Goal: Find specific page/section: Find specific page/section

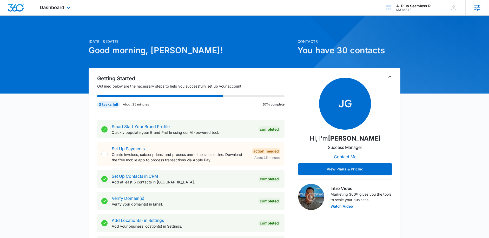
click at [474, 8] on icon at bounding box center [477, 8] width 8 height 8
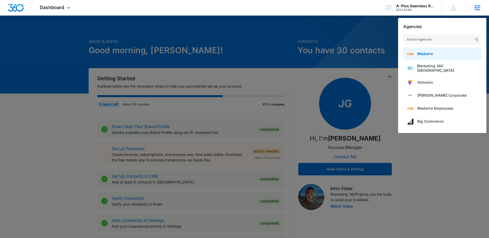
click at [433, 50] on link "Madwire" at bounding box center [442, 53] width 78 height 13
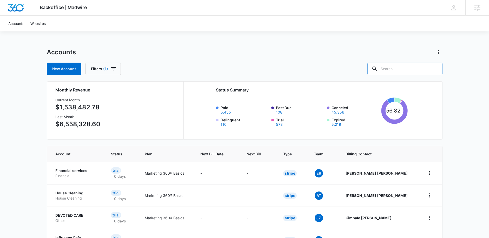
click at [413, 73] on input "text" at bounding box center [404, 69] width 75 height 12
type input "lights"
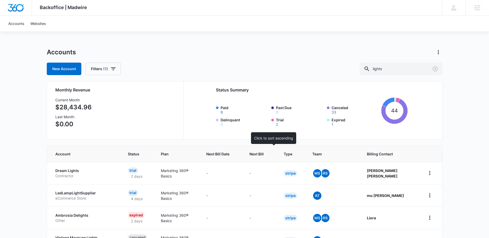
click at [264, 156] on span "Next Bill" at bounding box center [256, 153] width 14 height 5
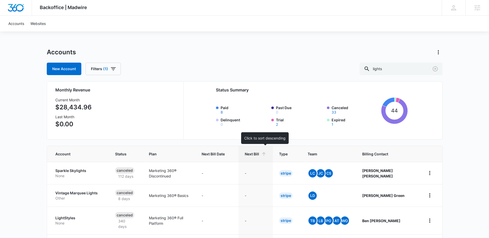
click at [259, 153] on span "Next Bill" at bounding box center [252, 153] width 14 height 5
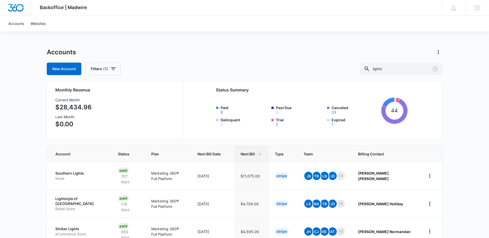
scroll to position [76, 0]
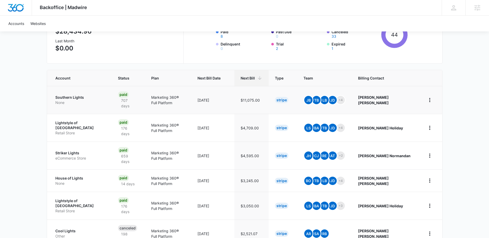
click at [64, 95] on p "Southern Lights" at bounding box center [80, 97] width 50 height 5
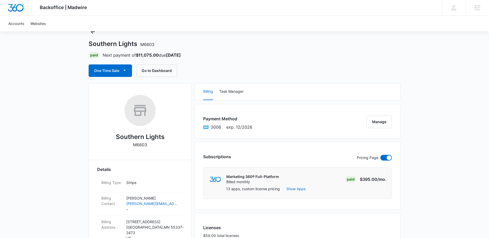
scroll to position [103, 0]
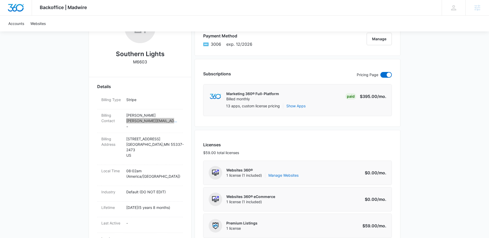
drag, startPoint x: 164, startPoint y: 120, endPoint x: 383, endPoint y: 0, distance: 250.0
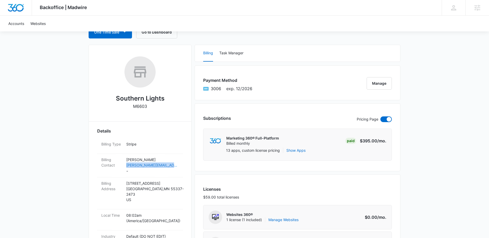
scroll to position [0, 0]
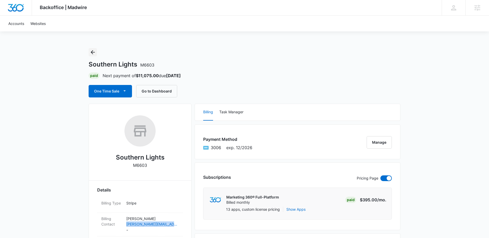
click at [92, 50] on icon "Back" at bounding box center [93, 52] width 4 height 4
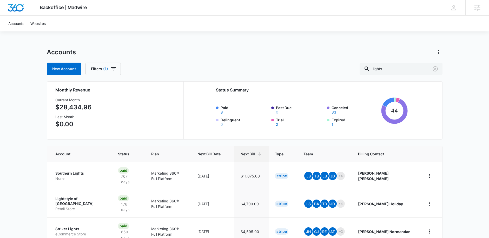
scroll to position [48, 0]
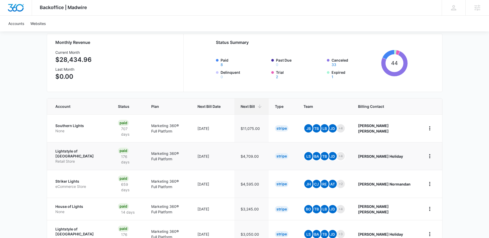
click at [85, 149] on p "Lightstyle of Orlando" at bounding box center [80, 154] width 50 height 10
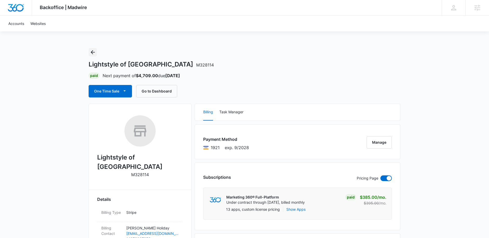
click at [94, 52] on icon "Back" at bounding box center [93, 52] width 6 height 6
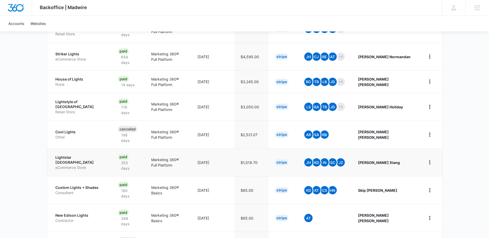
scroll to position [176, 0]
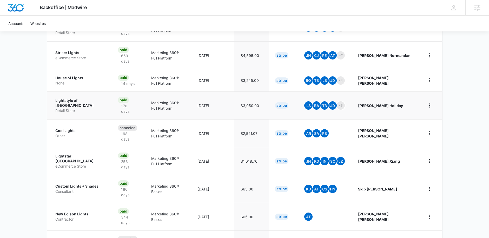
click at [74, 98] on p "Lightstyle of Tampa Bay" at bounding box center [80, 103] width 50 height 10
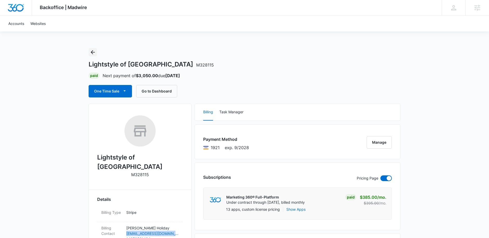
click at [92, 54] on icon "Back" at bounding box center [93, 52] width 4 height 4
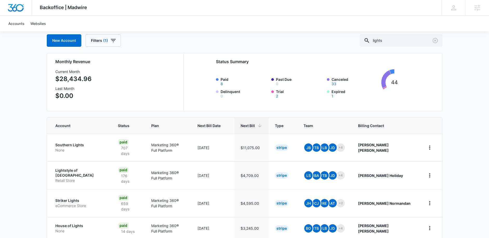
scroll to position [111, 0]
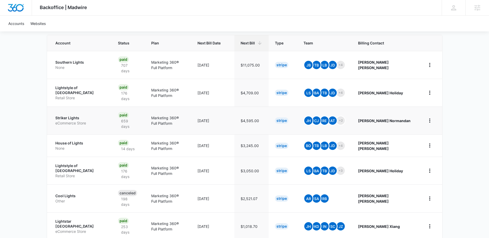
click at [76, 115] on p "Striker Lights" at bounding box center [80, 117] width 50 height 5
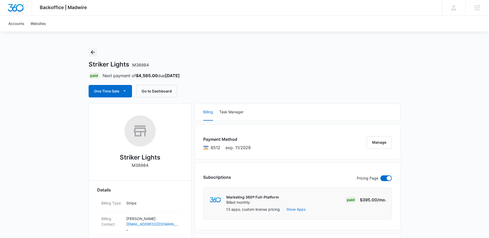
click at [94, 53] on icon "Back" at bounding box center [93, 52] width 6 height 6
click at [94, 52] on icon "Back" at bounding box center [93, 52] width 6 height 6
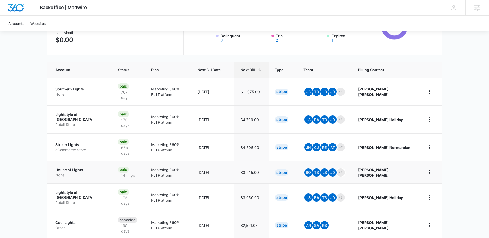
scroll to position [104, 0]
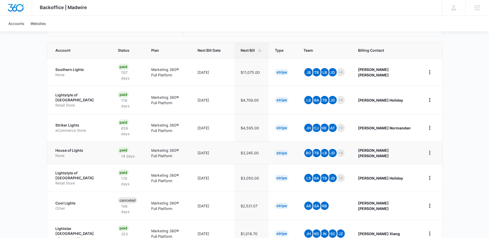
click at [73, 148] on p "House of Lights" at bounding box center [80, 150] width 50 height 5
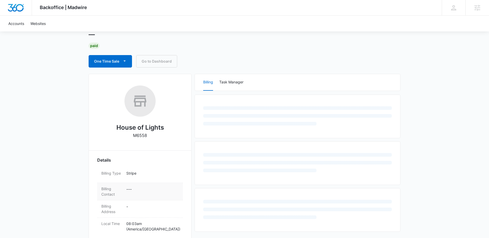
scroll to position [107, 0]
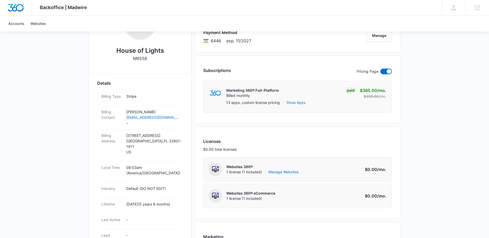
drag, startPoint x: 170, startPoint y: 52, endPoint x: 114, endPoint y: 52, distance: 56.4
click at [114, 52] on div "House of Lights M6558" at bounding box center [140, 37] width 86 height 57
copy h2 "House of Lights"
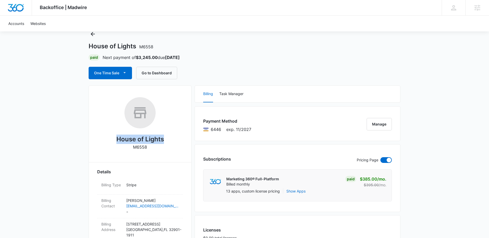
scroll to position [0, 0]
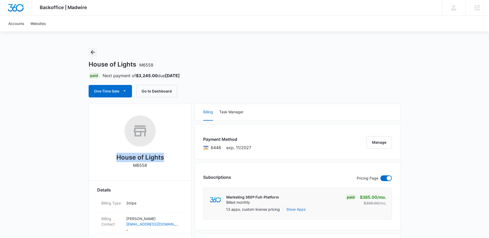
click at [94, 52] on icon "Back" at bounding box center [93, 52] width 4 height 4
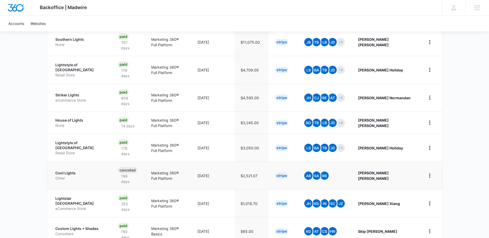
scroll to position [159, 0]
